Goal: Subscribe to service/newsletter

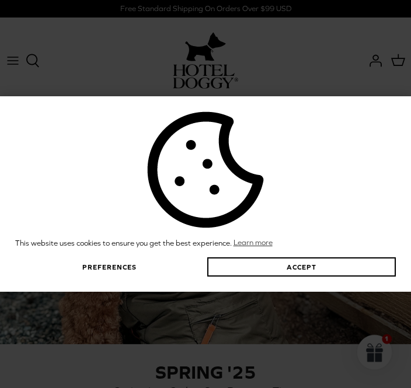
click at [369, 64] on div "This website uses cookies to ensure you get the best experience. Learn more Pre…" at bounding box center [205, 194] width 411 height 388
click at [302, 276] on button "Accept" at bounding box center [301, 266] width 188 height 19
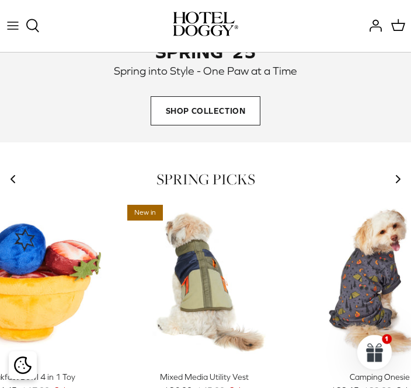
scroll to position [257, 0]
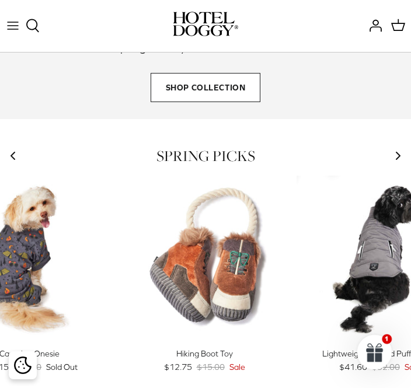
click at [30, 267] on img "Camping Onesie" at bounding box center [29, 259] width 166 height 166
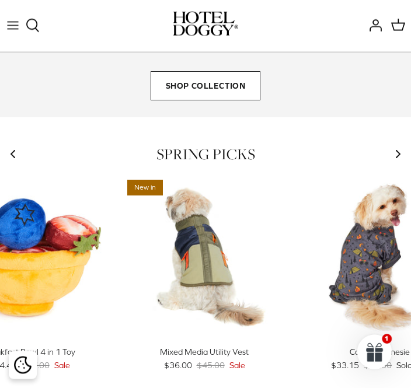
scroll to position [268, 0]
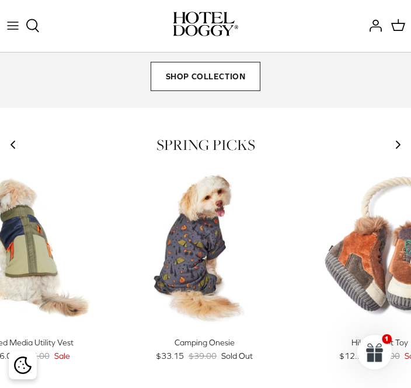
click at [208, 76] on span "Shop Collection" at bounding box center [205, 76] width 110 height 29
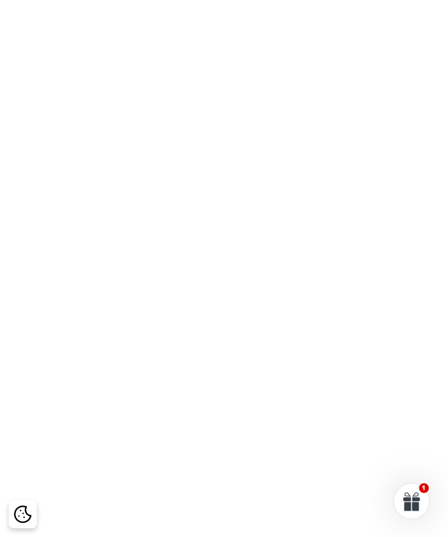
click at [410, 387] on p at bounding box center [412, 496] width 40 height 9
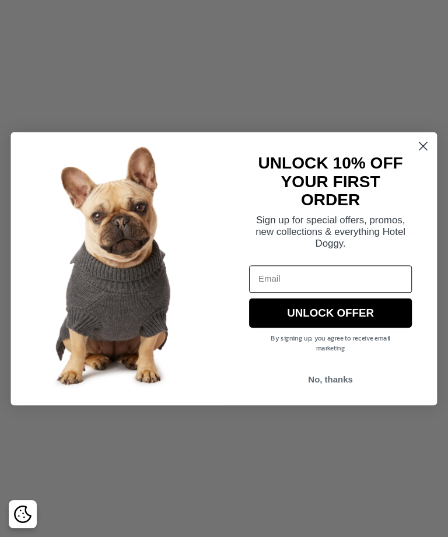
click at [286, 282] on input "Email" at bounding box center [330, 278] width 163 height 27
type input "katmora310@gmail.com"
click at [370, 315] on button "UNLOCK OFFER" at bounding box center [330, 313] width 163 height 30
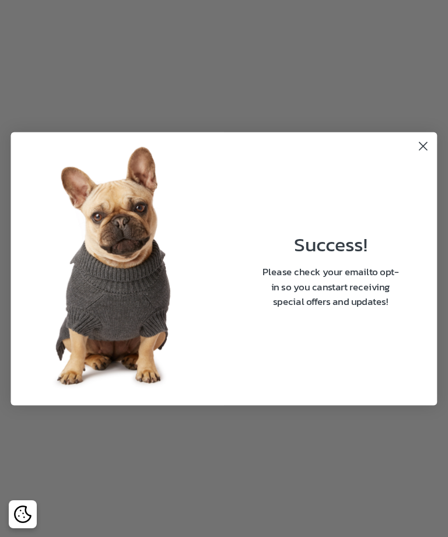
click at [410, 143] on icon "Close dialog" at bounding box center [423, 145] width 19 height 19
